Goal: Find contact information: Obtain details needed to contact an individual or organization

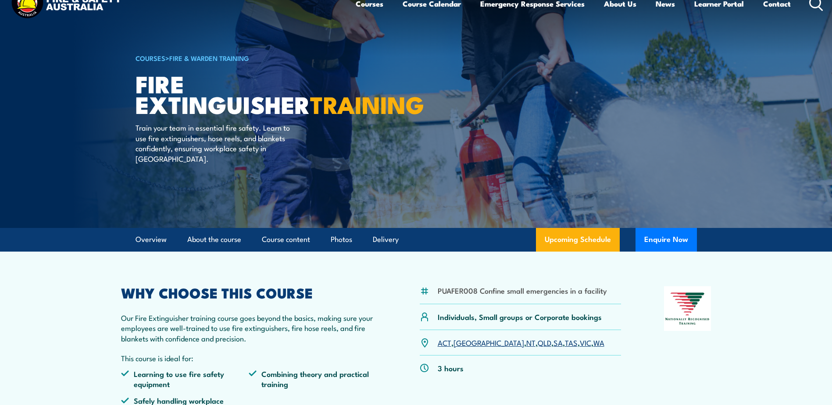
scroll to position [175, 0]
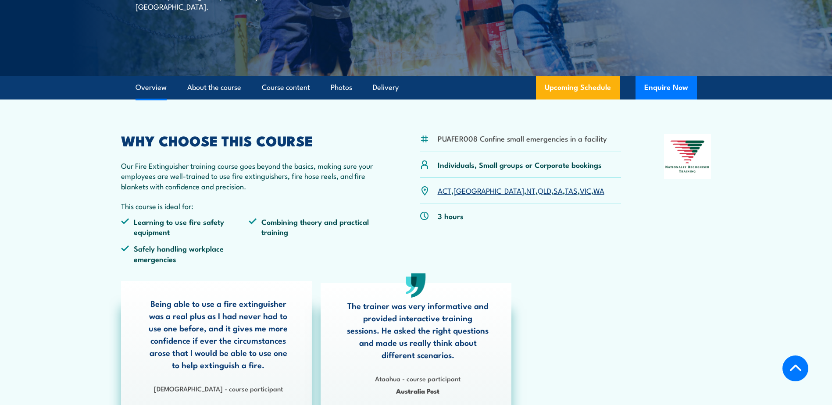
click at [467, 190] on link "[GEOGRAPHIC_DATA]" at bounding box center [489, 190] width 71 height 11
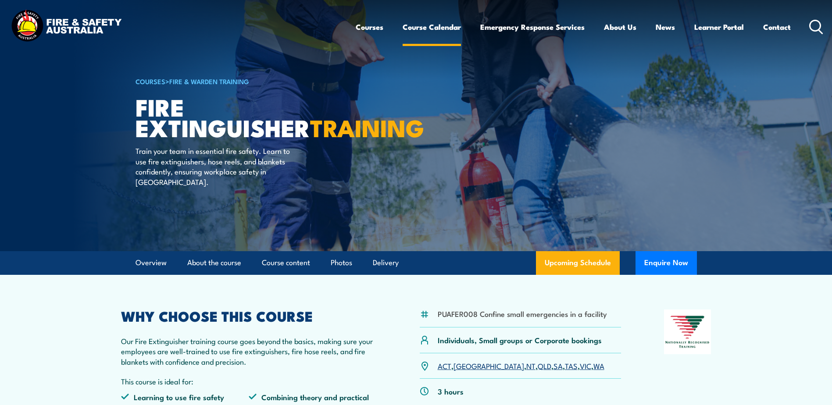
click at [436, 29] on link "Course Calendar" at bounding box center [432, 26] width 58 height 23
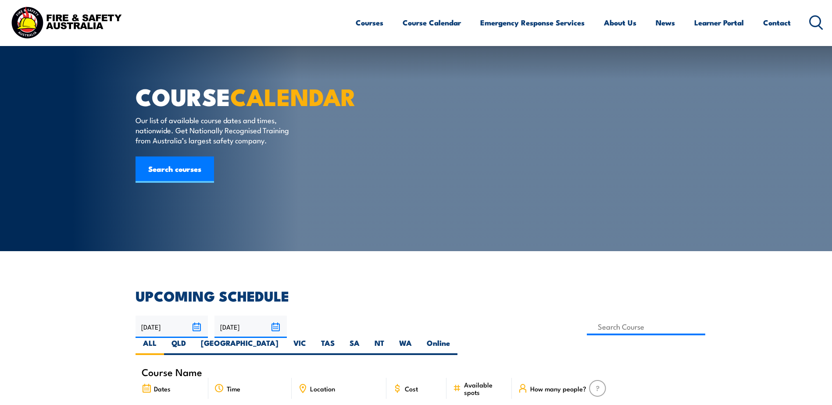
scroll to position [175, 0]
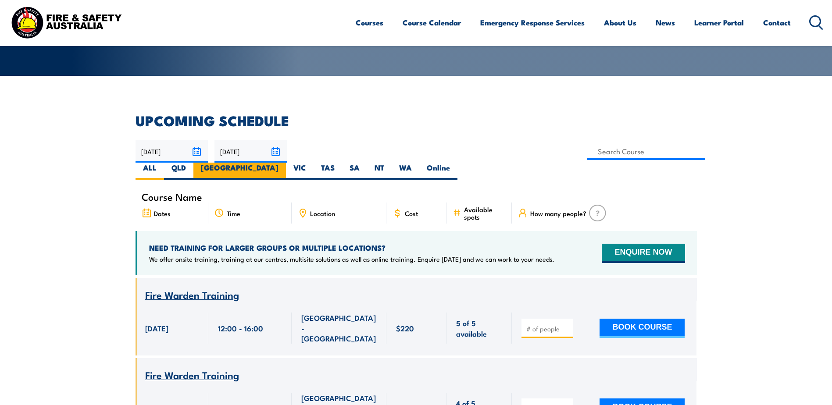
click at [286, 163] on label "[GEOGRAPHIC_DATA]" at bounding box center [239, 171] width 93 height 17
click at [284, 163] on input "NSW" at bounding box center [282, 166] width 6 height 6
radio input "true"
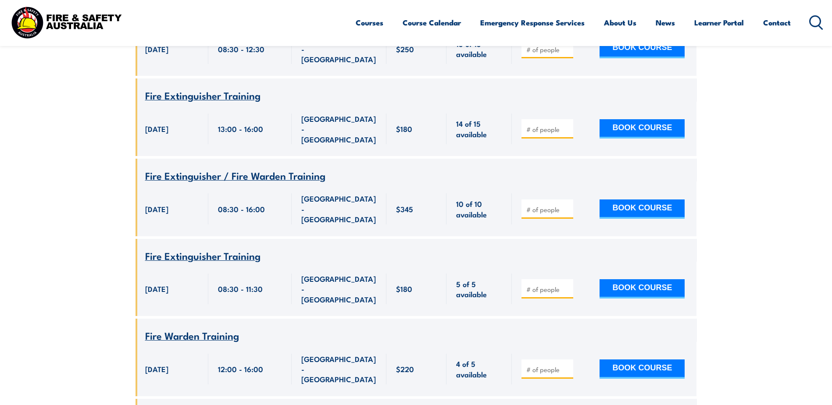
scroll to position [1579, 0]
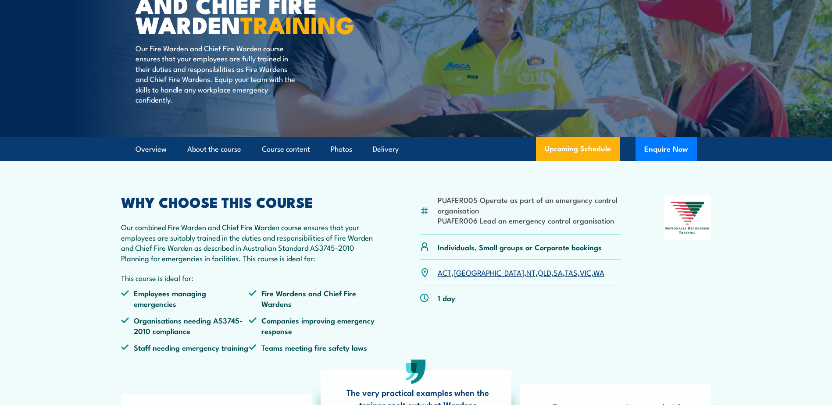
scroll to position [132, 0]
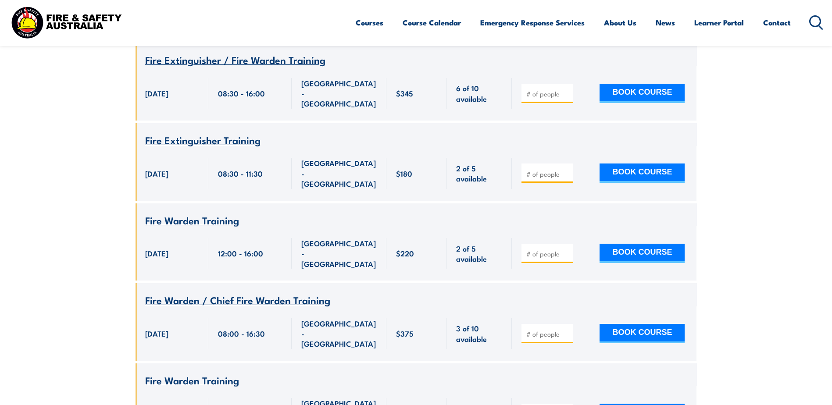
scroll to position [570, 0]
click at [613, 325] on button "BOOK COURSE" at bounding box center [642, 334] width 85 height 19
click at [547, 330] on input "number" at bounding box center [548, 334] width 44 height 9
type input "1"
click at [640, 325] on button "BOOK COURSE" at bounding box center [642, 334] width 85 height 19
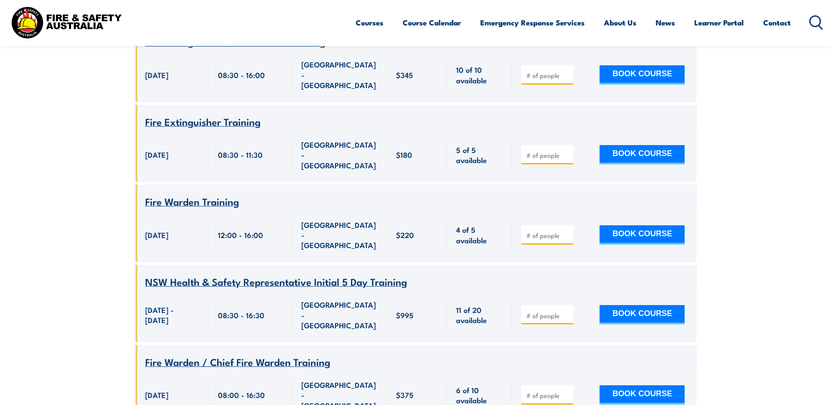
scroll to position [1755, 0]
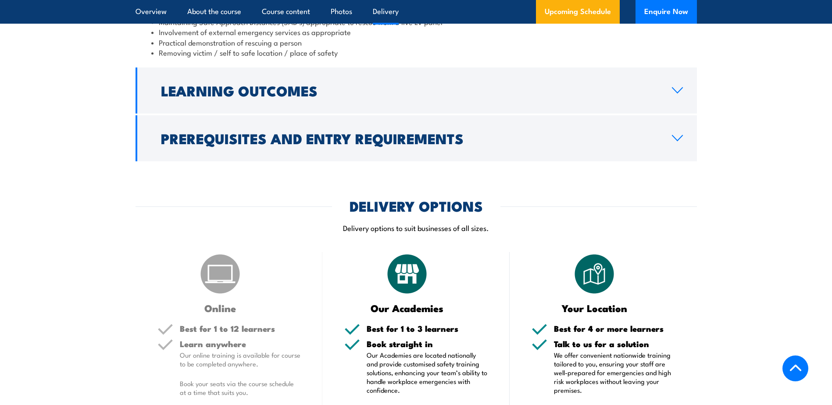
scroll to position [1141, 0]
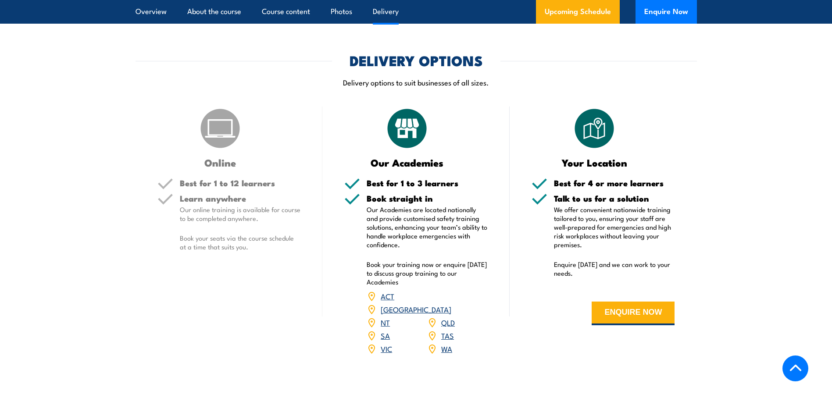
click at [447, 304] on link "[GEOGRAPHIC_DATA]" at bounding box center [416, 309] width 71 height 11
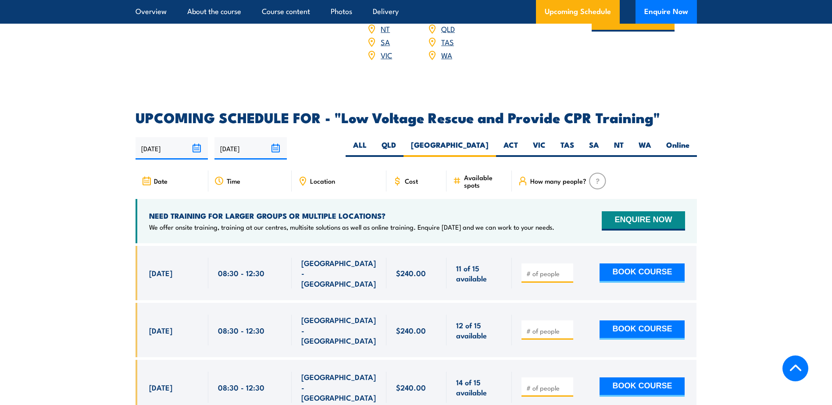
scroll to position [1520, 0]
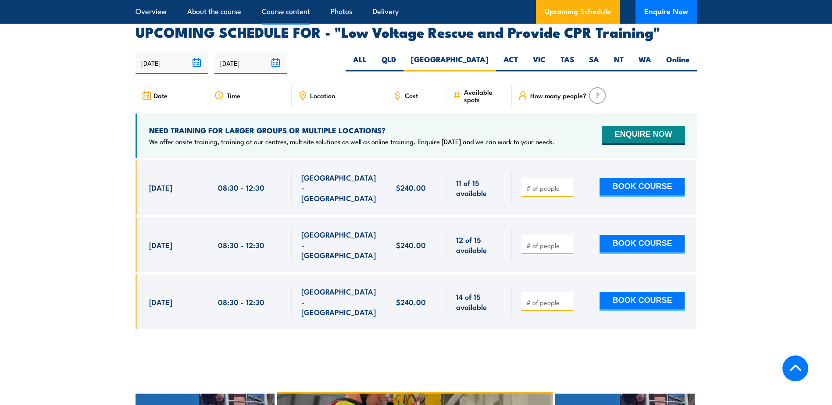
click at [298, 13] on link "Course content" at bounding box center [286, 11] width 48 height 23
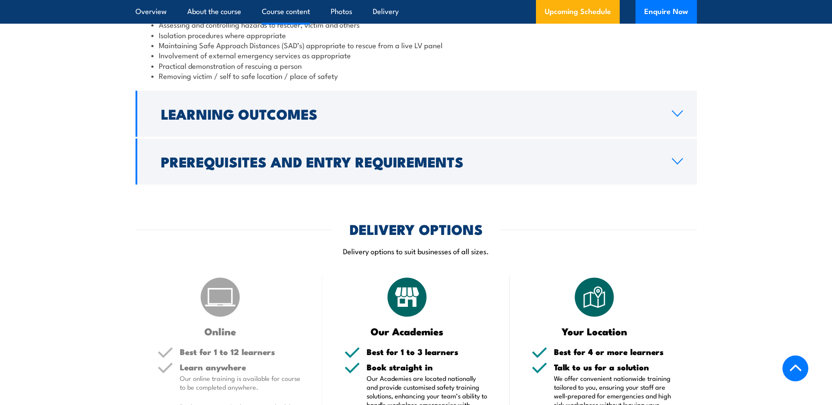
scroll to position [829, 0]
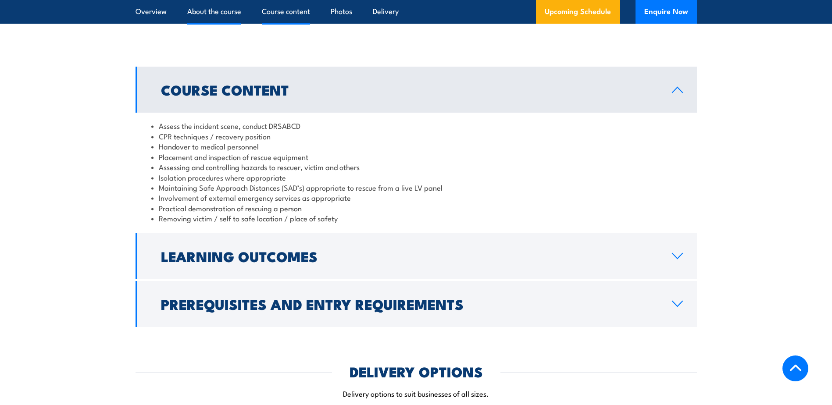
click at [218, 11] on link "About the course" at bounding box center [214, 11] width 54 height 23
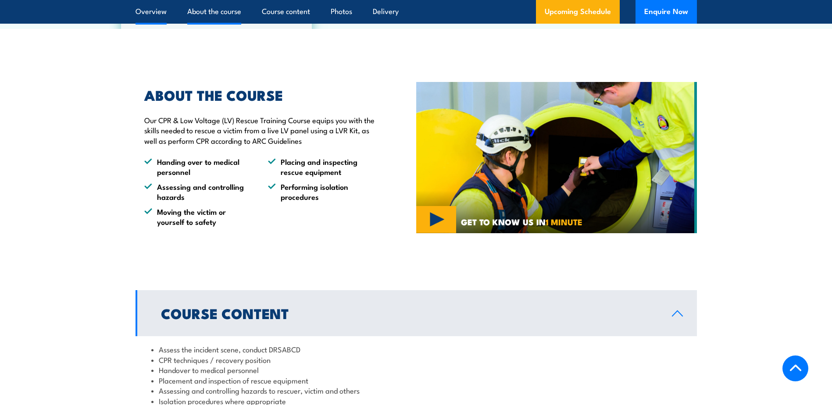
click at [154, 16] on link "Overview" at bounding box center [151, 11] width 31 height 23
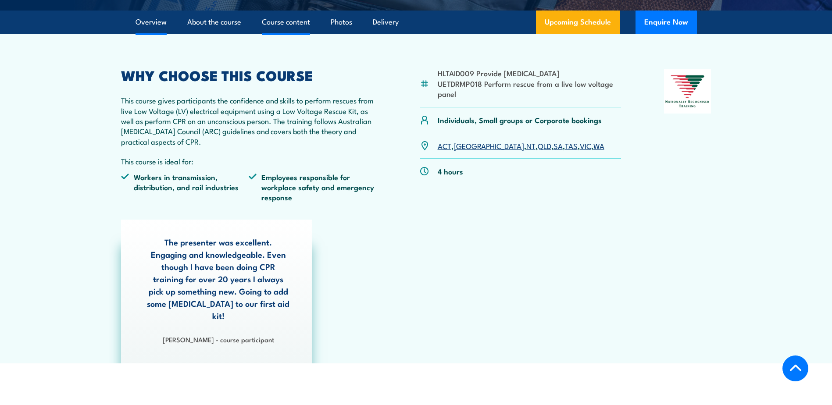
scroll to position [251, 0]
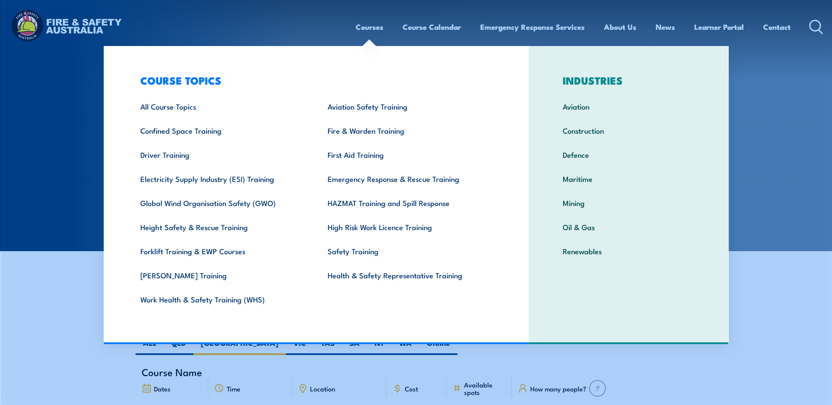
click at [378, 27] on link "Courses" at bounding box center [370, 26] width 28 height 23
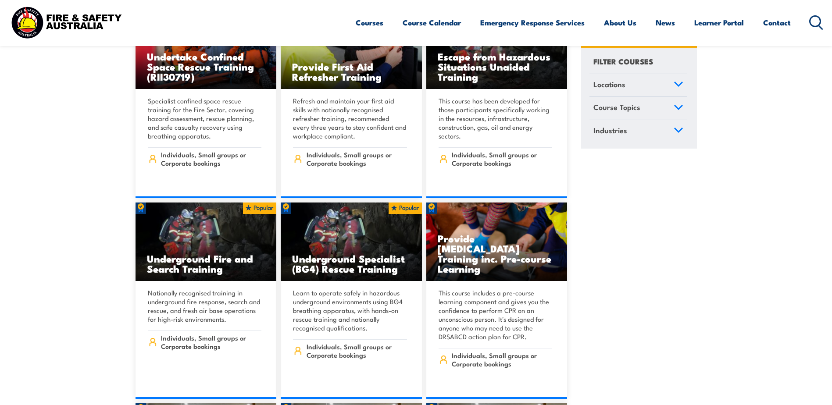
scroll to position [526, 0]
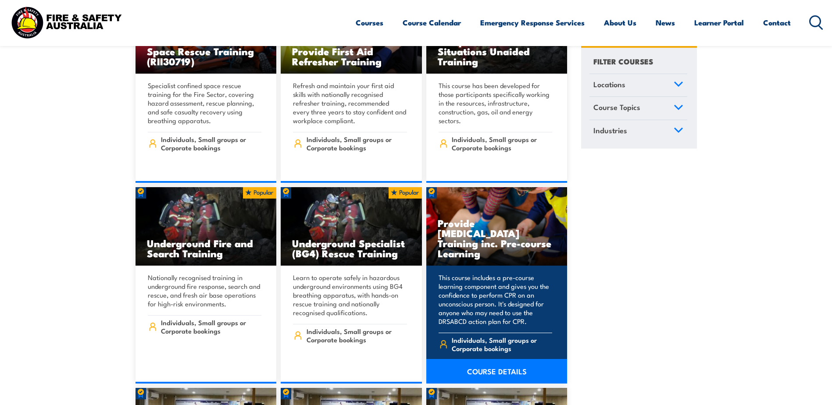
click at [530, 359] on link "COURSE DETAILS" at bounding box center [496, 371] width 141 height 25
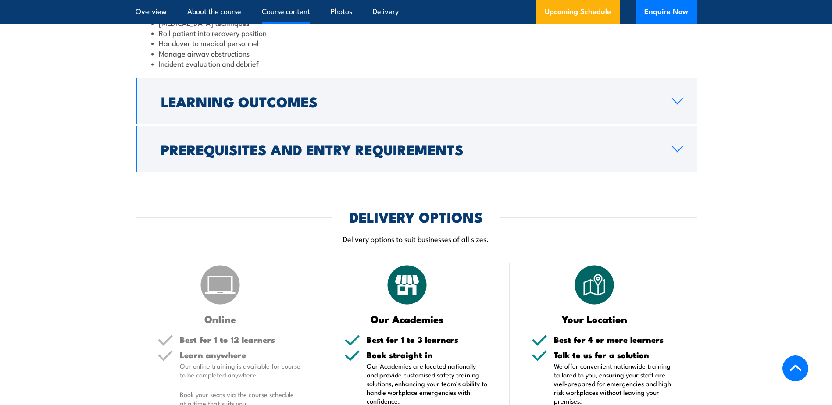
scroll to position [1009, 0]
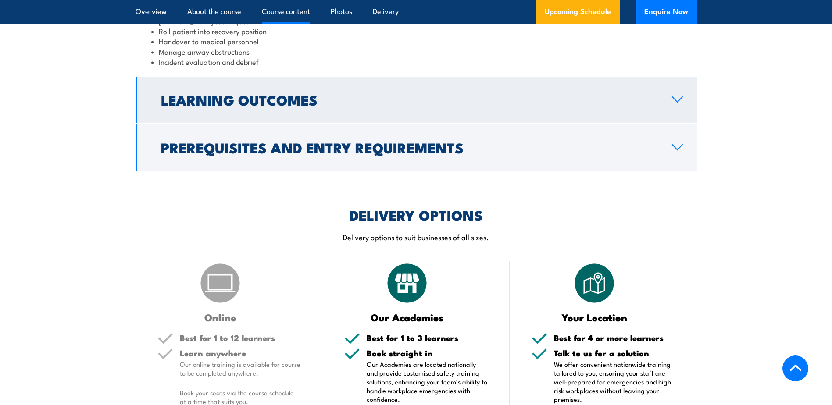
click at [536, 123] on link "Learning Outcomes" at bounding box center [417, 100] width 562 height 46
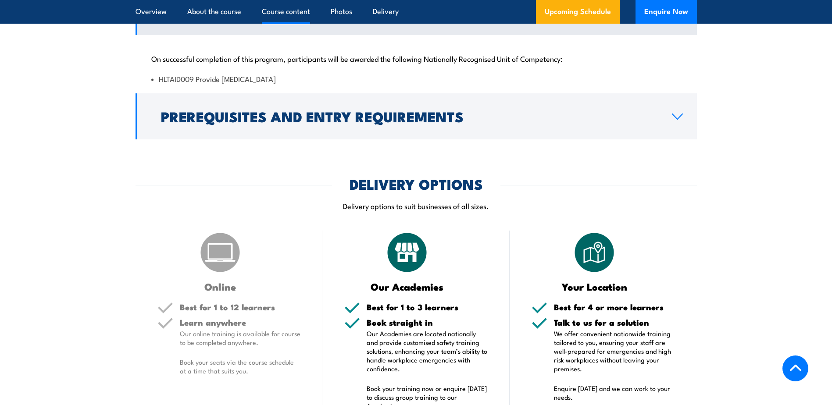
click at [585, 35] on link "Learning Outcomes" at bounding box center [417, 12] width 562 height 46
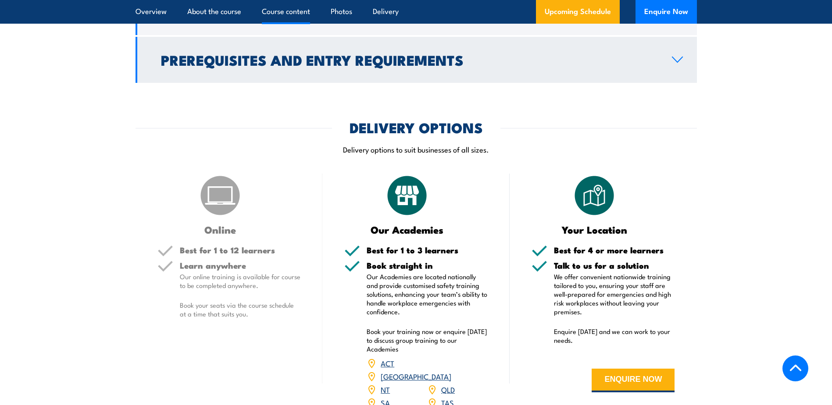
click at [566, 83] on link "Prerequisites and Entry Requirements" at bounding box center [417, 60] width 562 height 46
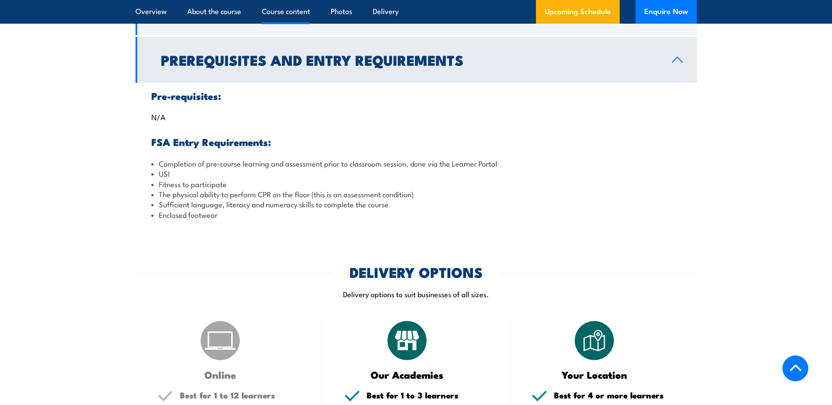
click at [565, 83] on link "Prerequisites and Entry Requirements" at bounding box center [417, 60] width 562 height 46
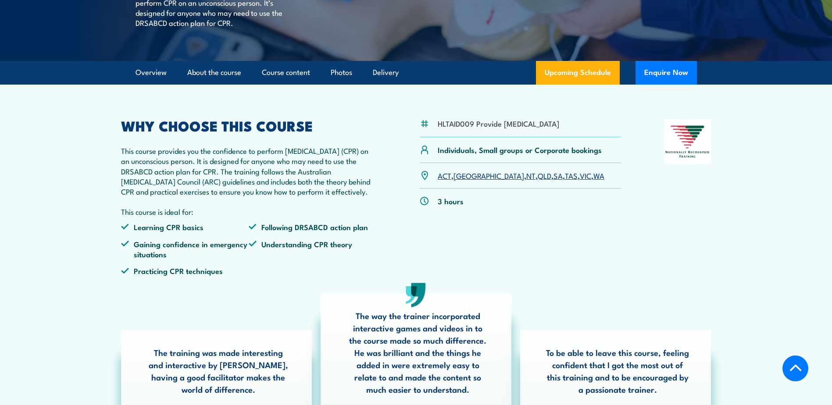
scroll to position [219, 0]
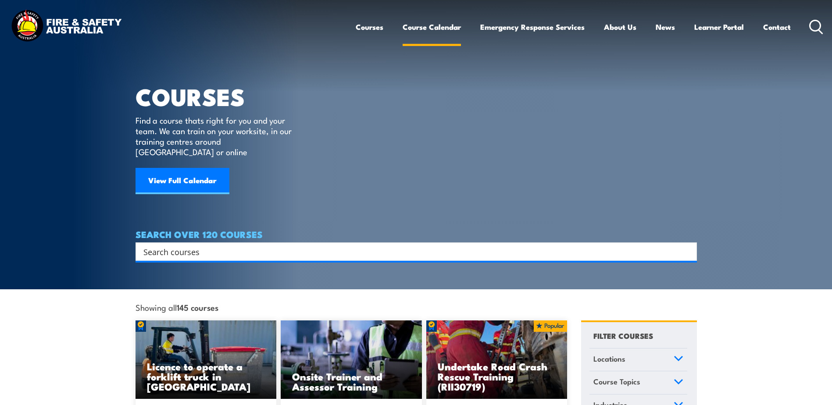
click at [428, 24] on link "Course Calendar" at bounding box center [432, 26] width 58 height 23
click at [434, 27] on link "Course Calendar" at bounding box center [432, 26] width 58 height 23
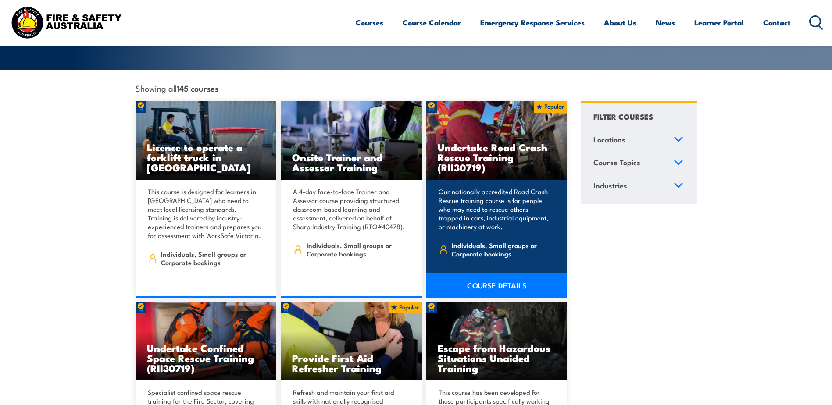
scroll to position [288, 0]
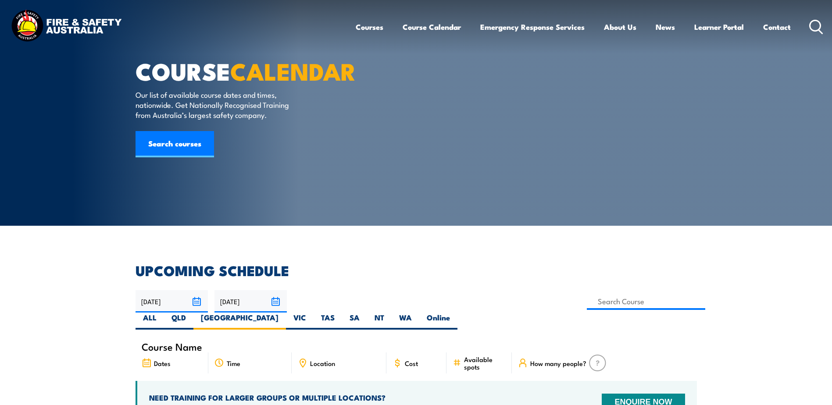
scroll to position [263, 0]
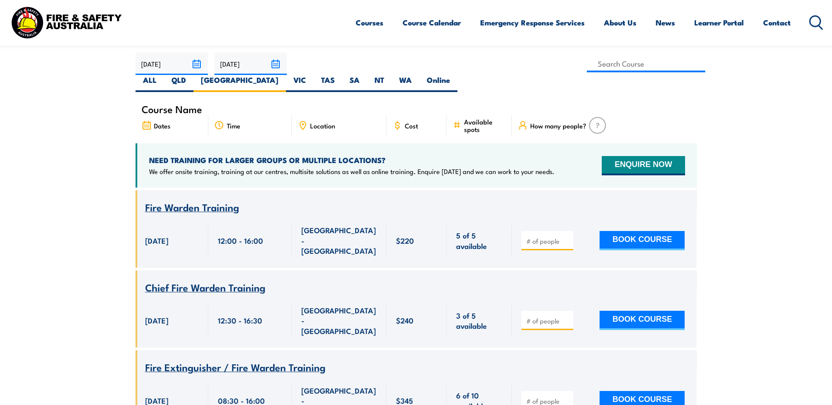
click at [338, 225] on span "SMITHFIELD - NSW" at bounding box center [338, 240] width 75 height 31
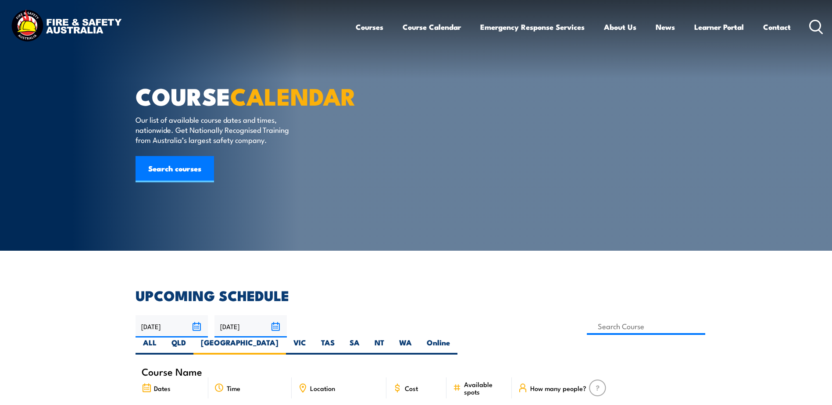
scroll to position [0, 0]
click at [774, 26] on link "Contact" at bounding box center [777, 26] width 28 height 23
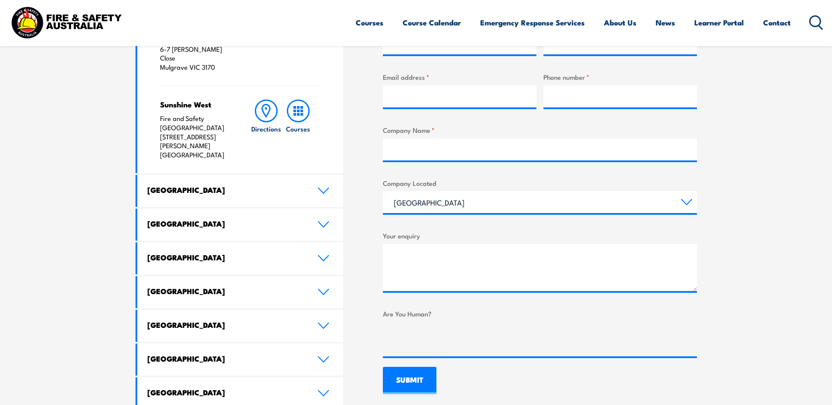
scroll to position [395, 0]
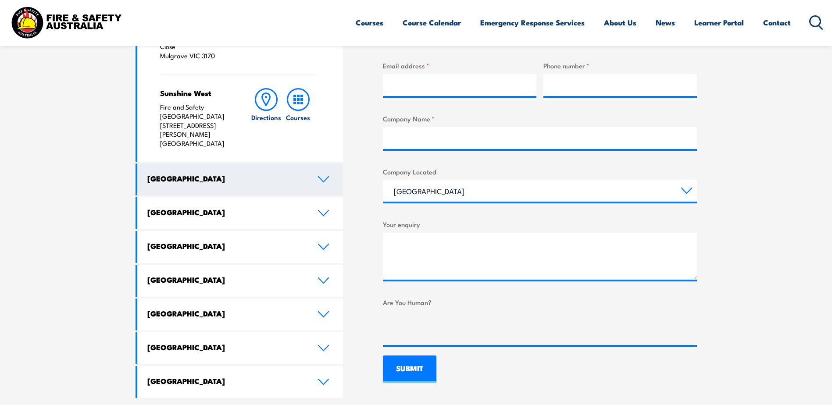
click at [294, 174] on h4 "[GEOGRAPHIC_DATA]" at bounding box center [225, 179] width 157 height 10
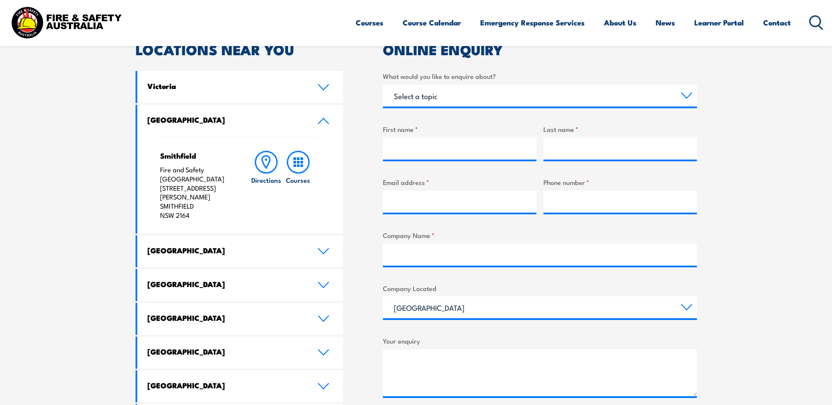
scroll to position [263, 0]
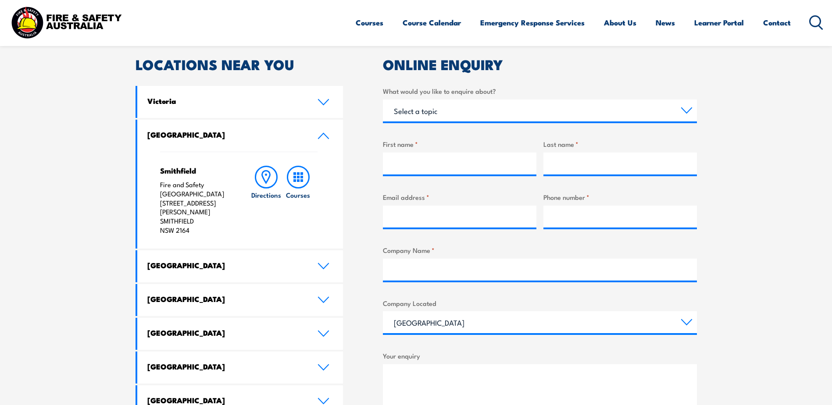
drag, startPoint x: 160, startPoint y: 193, endPoint x: 216, endPoint y: 221, distance: 62.6
click at [216, 221] on p "Fire and Safety Australia [STREET_ADDRESS][PERSON_NAME]" at bounding box center [196, 207] width 73 height 55
drag, startPoint x: 216, startPoint y: 221, endPoint x: 206, endPoint y: 194, distance: 29.0
click at [206, 194] on p "Fire and Safety Australia [STREET_ADDRESS][PERSON_NAME]" at bounding box center [196, 207] width 73 height 55
drag, startPoint x: 153, startPoint y: 163, endPoint x: 230, endPoint y: 219, distance: 95.4
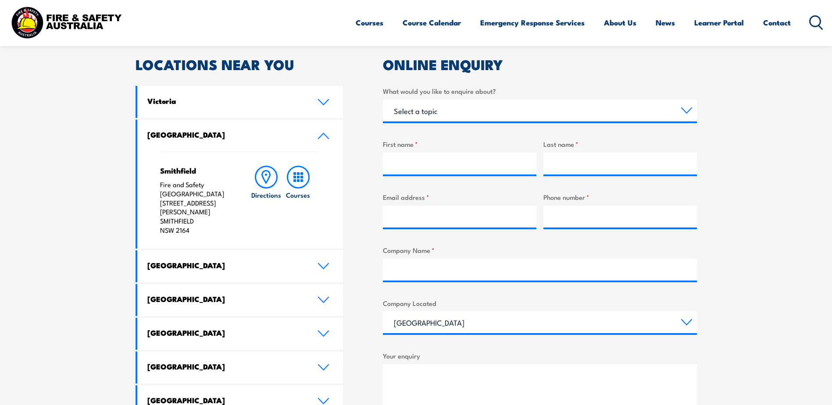
click at [230, 219] on div "Smithfield Fire and Safety Australia [STREET_ADDRESS][PERSON_NAME] Directions C…" at bounding box center [240, 200] width 206 height 97
copy div "Smithfield Fire and Safety Australia [STREET_ADDRESS][PERSON_NAME]"
